Goal: Complete application form

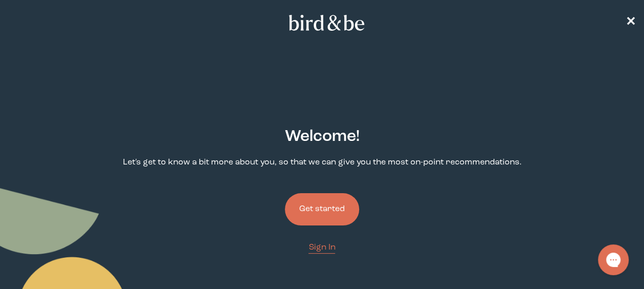
click at [330, 210] on button "Get started" at bounding box center [322, 209] width 74 height 32
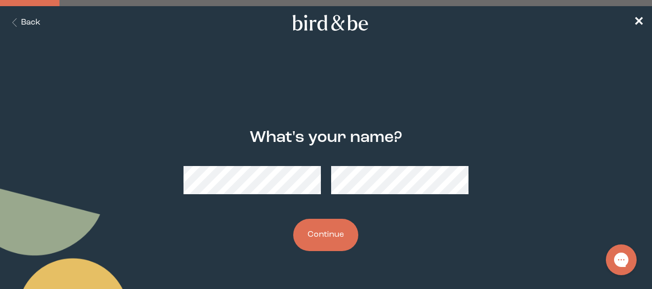
click at [632, 23] on nav "Back ✕" at bounding box center [326, 22] width 652 height 33
click at [637, 19] on span "✕" at bounding box center [638, 23] width 10 height 12
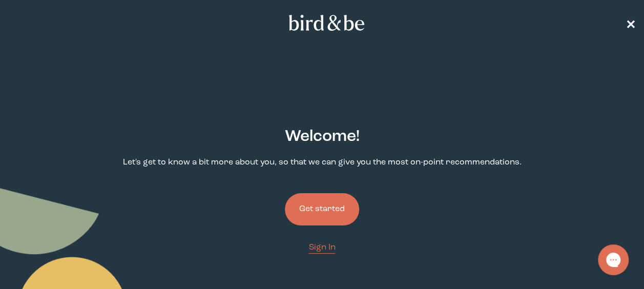
click at [632, 20] on span "✕" at bounding box center [631, 23] width 10 height 12
click at [331, 211] on button "Get started" at bounding box center [322, 209] width 74 height 32
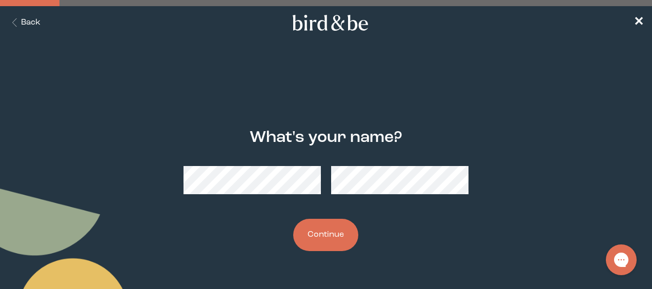
click at [317, 235] on button "Continue" at bounding box center [325, 235] width 65 height 32
click at [333, 233] on button "Continue" at bounding box center [325, 235] width 65 height 32
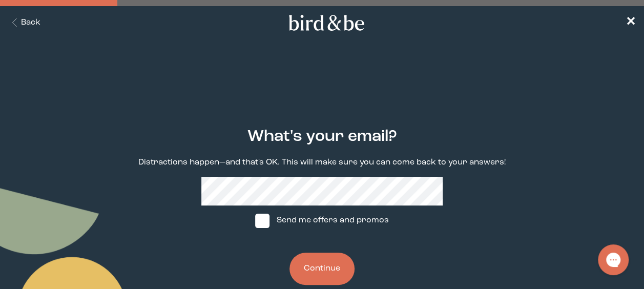
click at [318, 267] on button "Continue" at bounding box center [322, 269] width 65 height 32
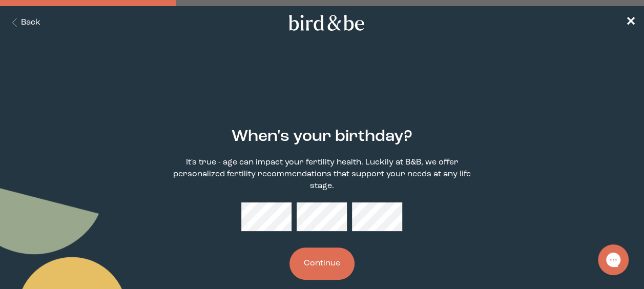
click at [340, 248] on button "Continue" at bounding box center [322, 264] width 65 height 32
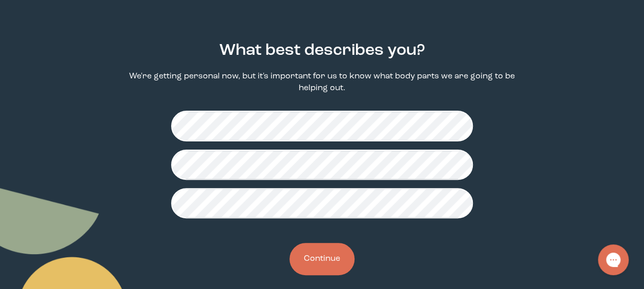
scroll to position [97, 0]
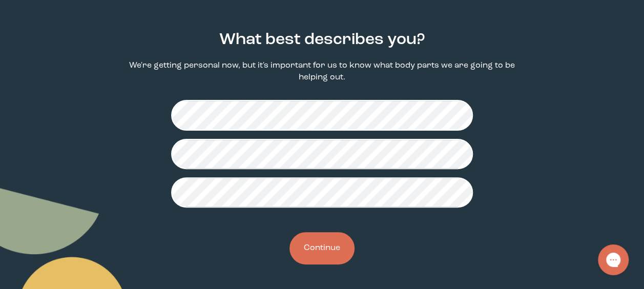
click at [329, 245] on button "Continue" at bounding box center [322, 248] width 65 height 32
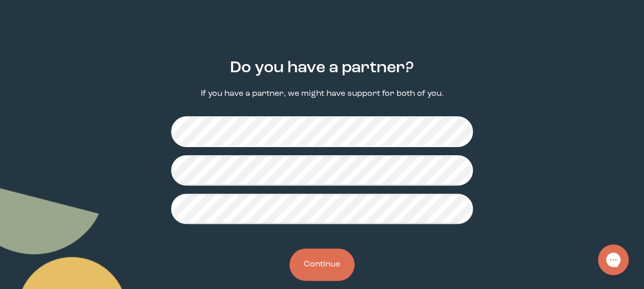
scroll to position [85, 0]
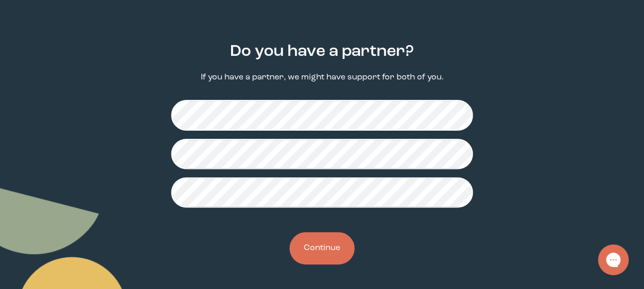
click at [324, 249] on button "Continue" at bounding box center [322, 248] width 65 height 32
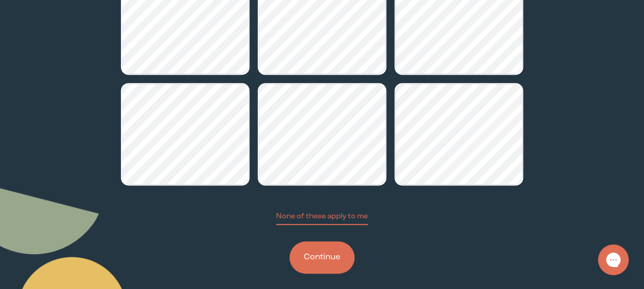
scroll to position [214, 0]
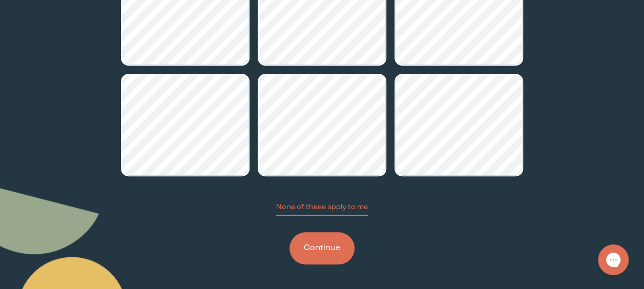
click at [324, 254] on button "Continue" at bounding box center [322, 248] width 65 height 32
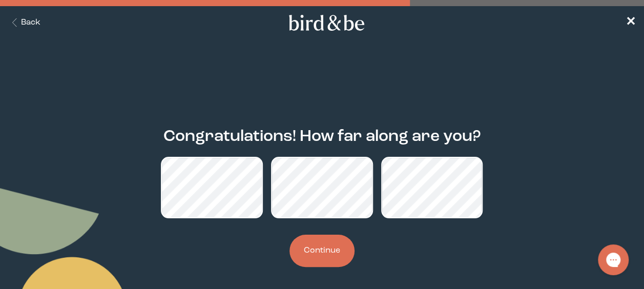
click at [324, 261] on button "Continue" at bounding box center [322, 251] width 65 height 32
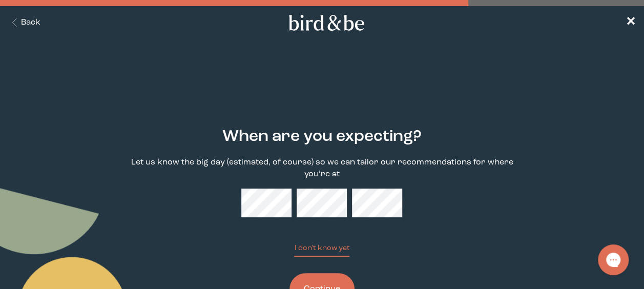
scroll to position [41, 0]
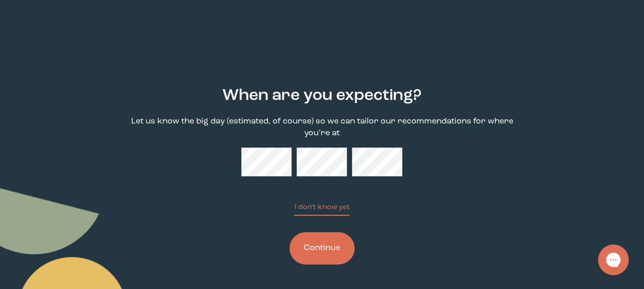
click at [329, 245] on button "Continue" at bounding box center [322, 248] width 65 height 32
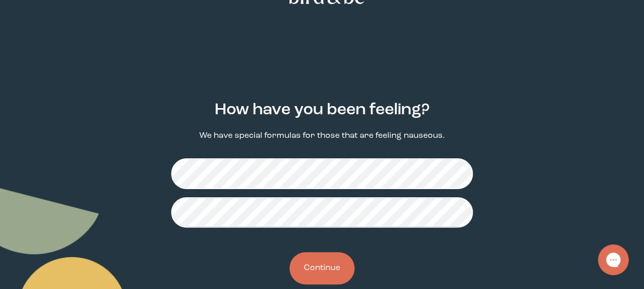
scroll to position [47, 0]
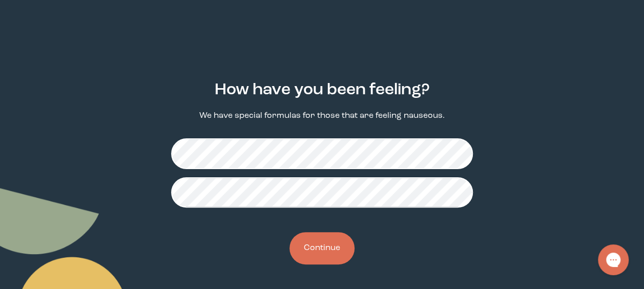
click at [329, 243] on button "Continue" at bounding box center [322, 248] width 65 height 32
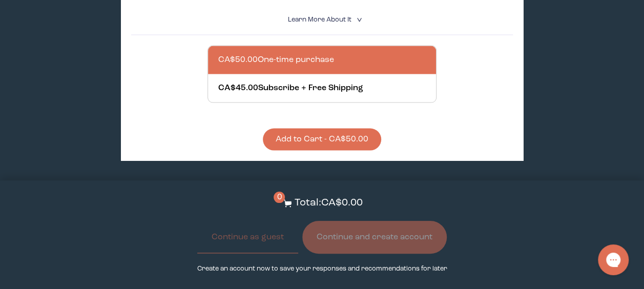
scroll to position [974, 0]
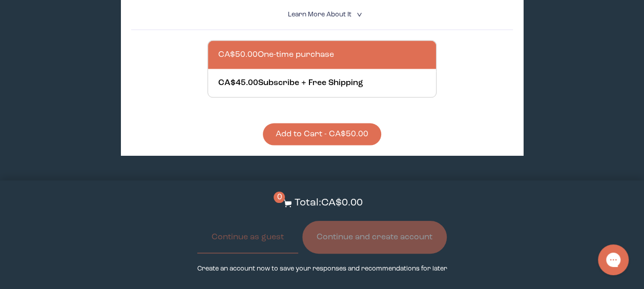
click at [263, 49] on div at bounding box center [332, 55] width 228 height 28
click at [218, 49] on input "CA$50.00 One-time purchase" at bounding box center [218, 49] width 1 height 1
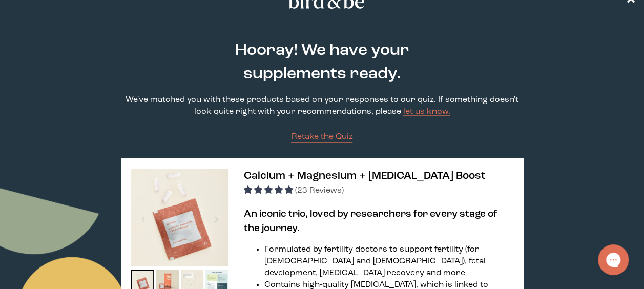
scroll to position [0, 0]
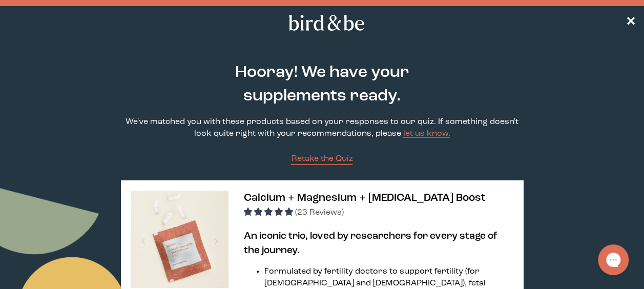
click at [640, 22] on nav "✕" at bounding box center [322, 22] width 644 height 33
click at [630, 20] on span "✕" at bounding box center [631, 23] width 10 height 12
